Goal: Find specific page/section: Find specific page/section

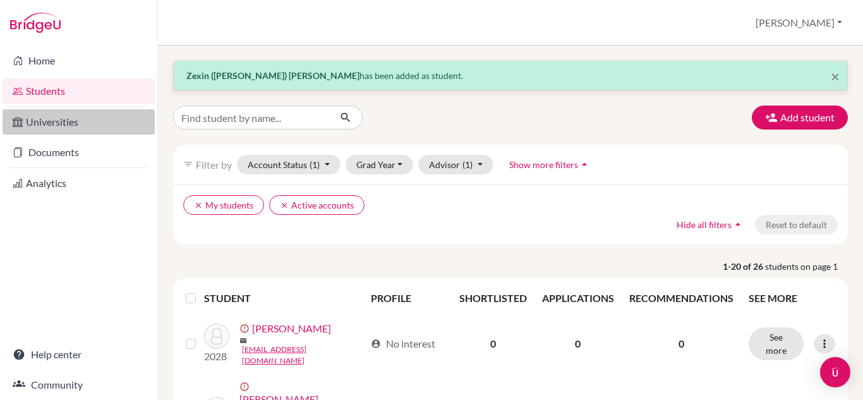
click at [67, 124] on link "Universities" at bounding box center [79, 121] width 152 height 25
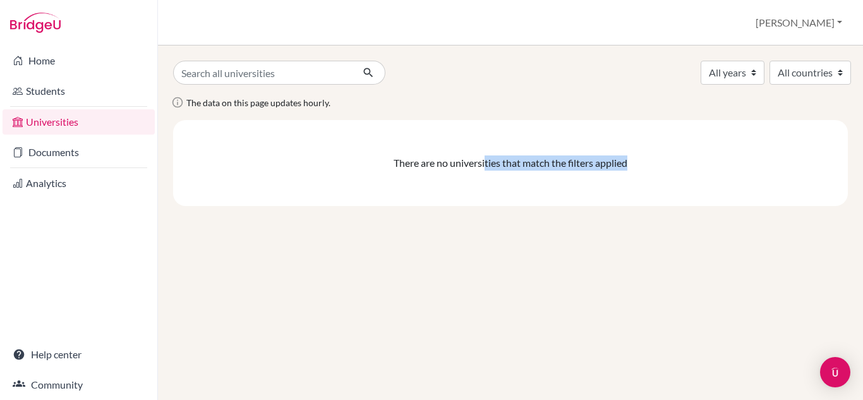
drag, startPoint x: 484, startPoint y: 162, endPoint x: 652, endPoint y: 167, distance: 168.2
click at [652, 167] on div "There are no universities that match the filters applied" at bounding box center [510, 162] width 655 height 15
click at [432, 235] on div "All years 2029 2028 2026 All countries The data on this page updates hourly. Th…" at bounding box center [510, 223] width 705 height 355
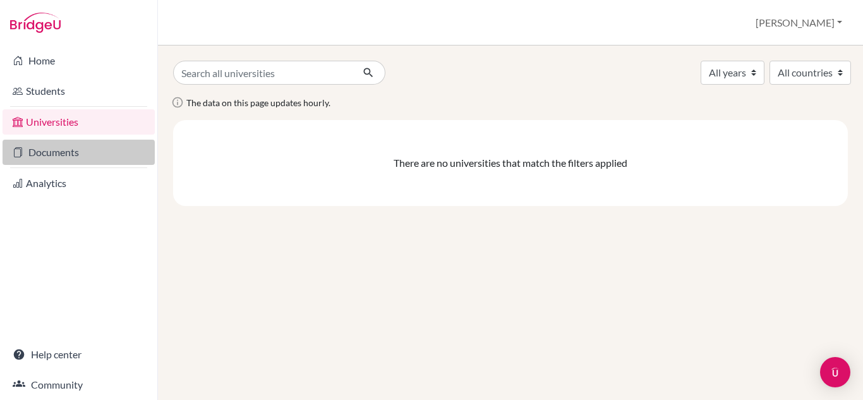
click at [60, 154] on link "Documents" at bounding box center [79, 152] width 152 height 25
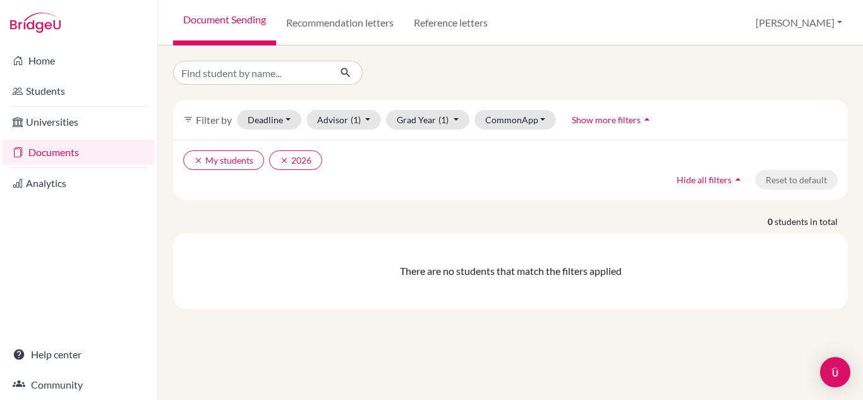
click at [308, 215] on p "0 students in total" at bounding box center [511, 221] width 694 height 13
click at [43, 62] on link "Home" at bounding box center [79, 60] width 152 height 25
